Goal: Transaction & Acquisition: Book appointment/travel/reservation

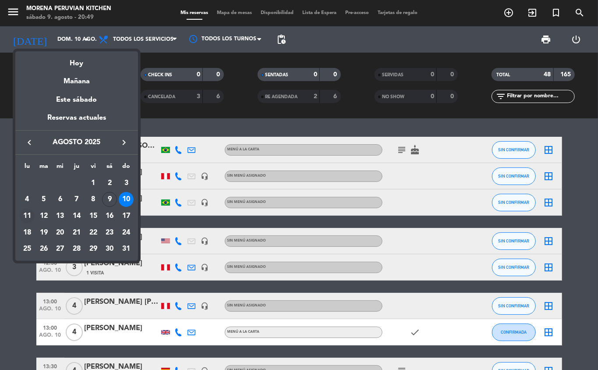
click at [25, 217] on div "11" at bounding box center [27, 216] width 15 height 15
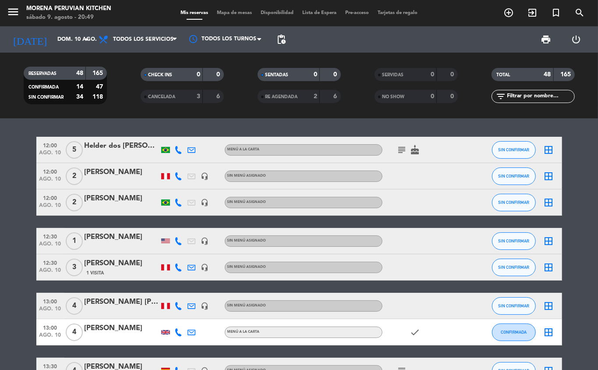
type input "lun. 11 ago."
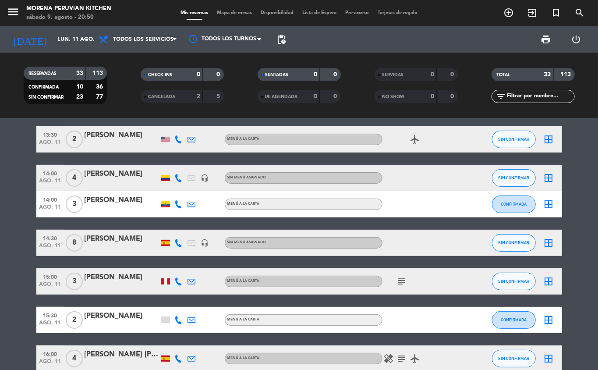
scroll to position [128, 0]
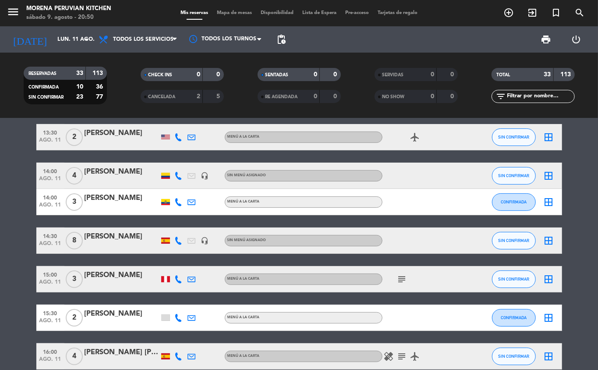
click at [508, 13] on icon "add_circle_outline" at bounding box center [509, 12] width 11 height 11
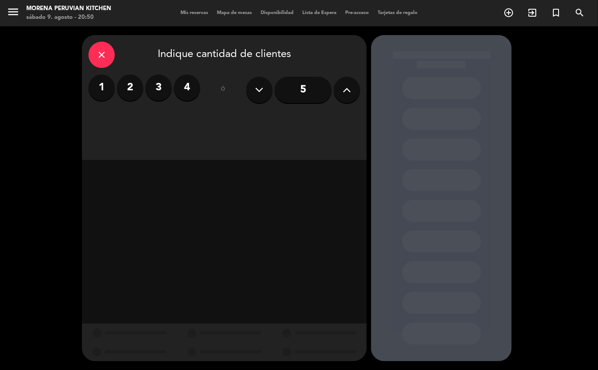
click at [110, 46] on div "close" at bounding box center [102, 55] width 26 height 26
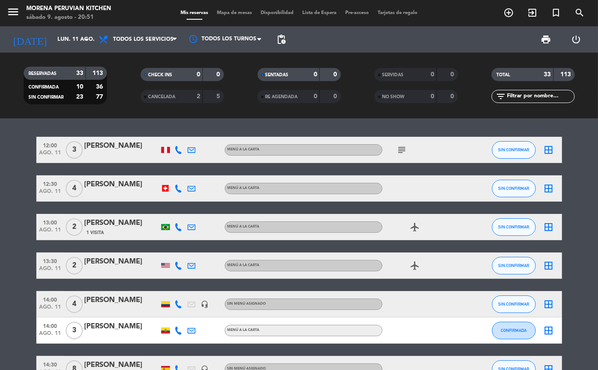
click at [506, 18] on icon "add_circle_outline" at bounding box center [509, 12] width 11 height 11
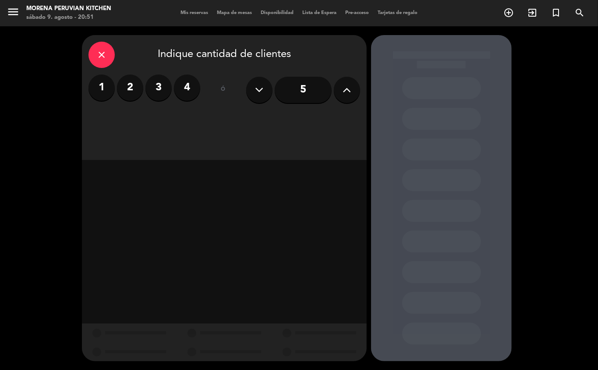
click at [158, 84] on label "3" at bounding box center [159, 88] width 26 height 26
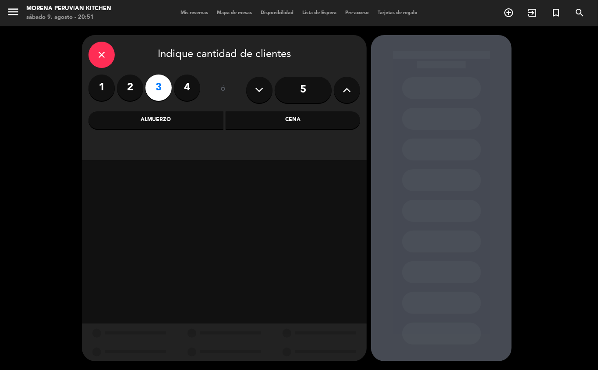
click at [192, 117] on div "Almuerzo" at bounding box center [156, 120] width 135 height 18
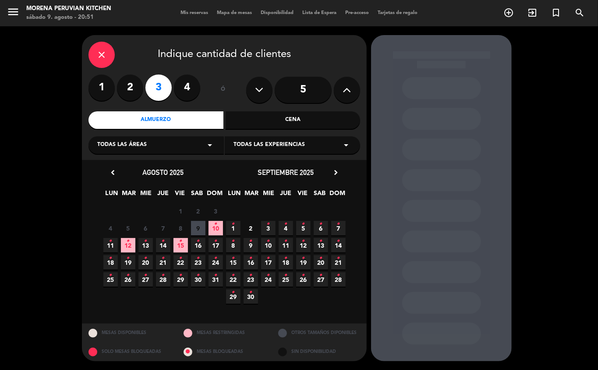
click at [110, 246] on icon "•" at bounding box center [110, 241] width 3 height 14
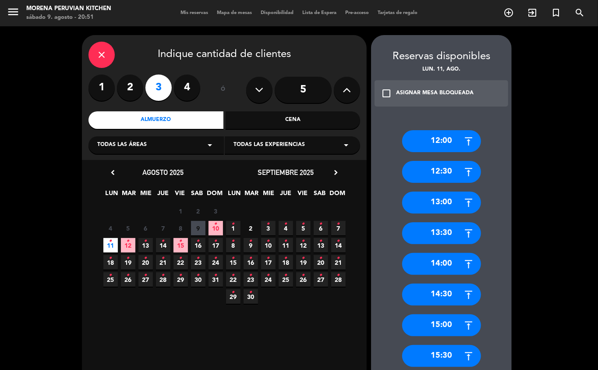
click at [451, 231] on div "13:30" at bounding box center [441, 233] width 79 height 22
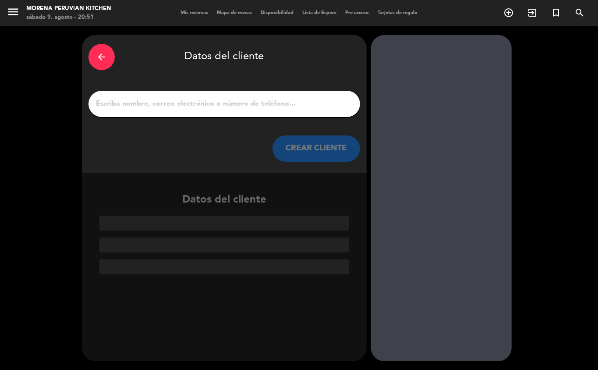
click at [259, 102] on input "1" at bounding box center [224, 104] width 259 height 12
click at [149, 106] on input "1" at bounding box center [224, 104] width 259 height 12
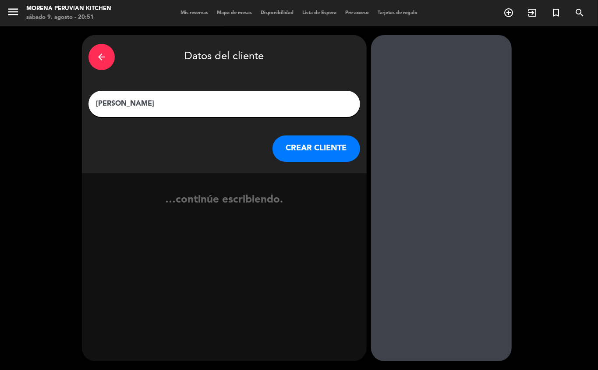
type input "[PERSON_NAME]"
click at [327, 160] on button "CREAR CLIENTE" at bounding box center [317, 148] width 88 height 26
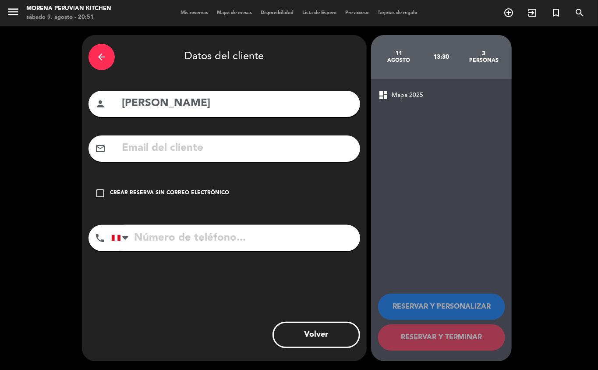
click at [160, 193] on div "Crear reserva sin correo electrónico" at bounding box center [169, 193] width 119 height 9
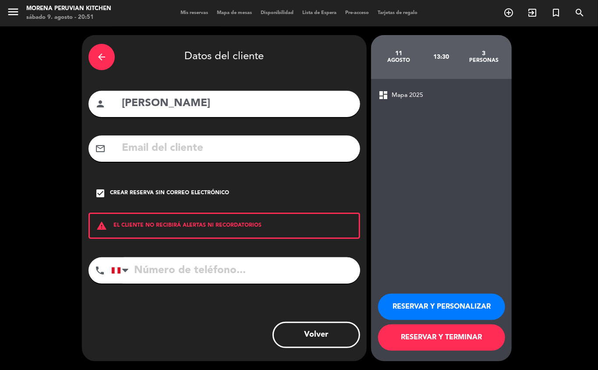
click at [225, 267] on input "tel" at bounding box center [235, 270] width 249 height 26
type input "970428676"
click at [481, 338] on button "RESERVAR Y TERMINAR" at bounding box center [441, 337] width 127 height 26
